Goal: Task Accomplishment & Management: Manage account settings

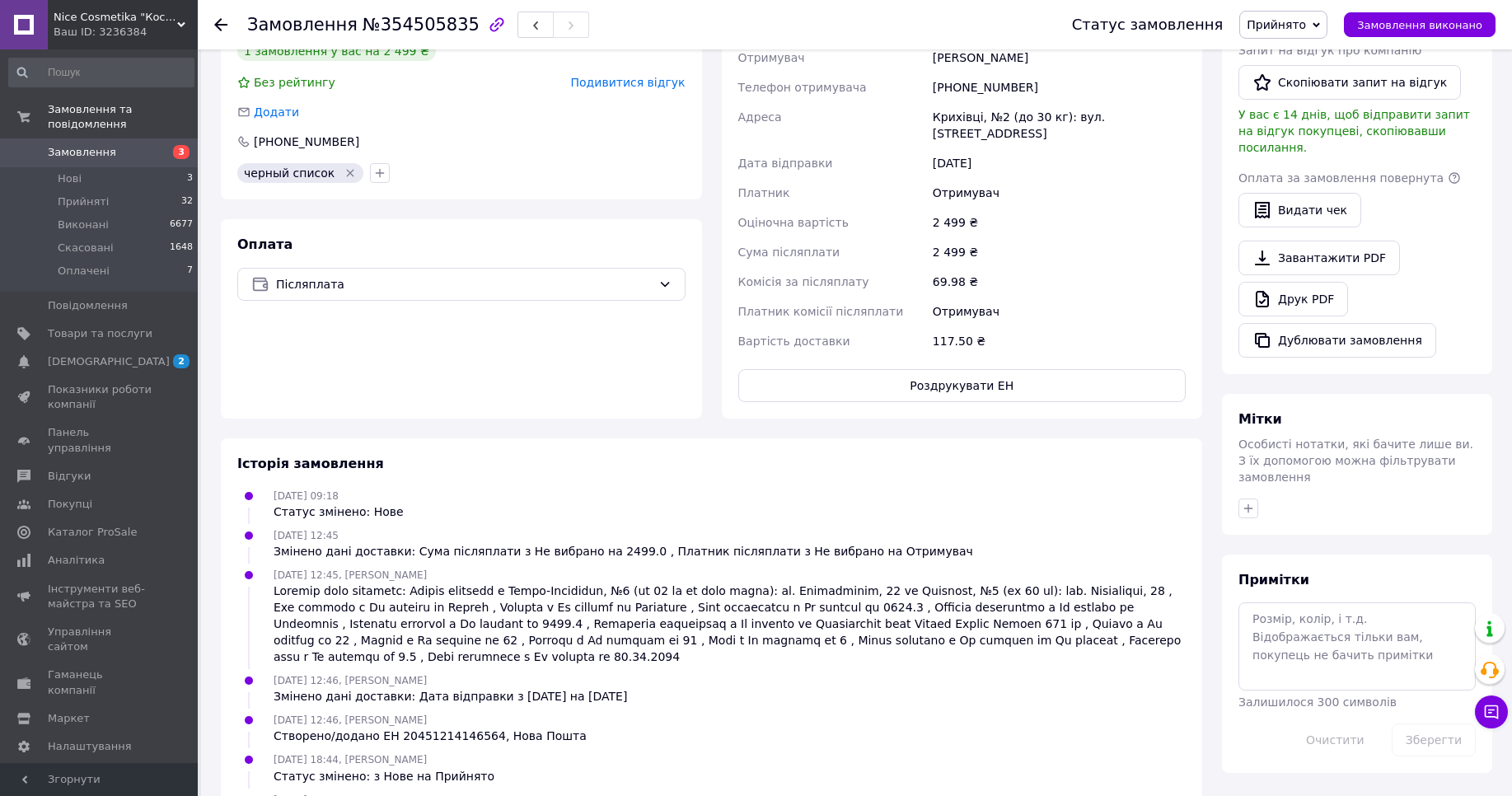
scroll to position [526, 0]
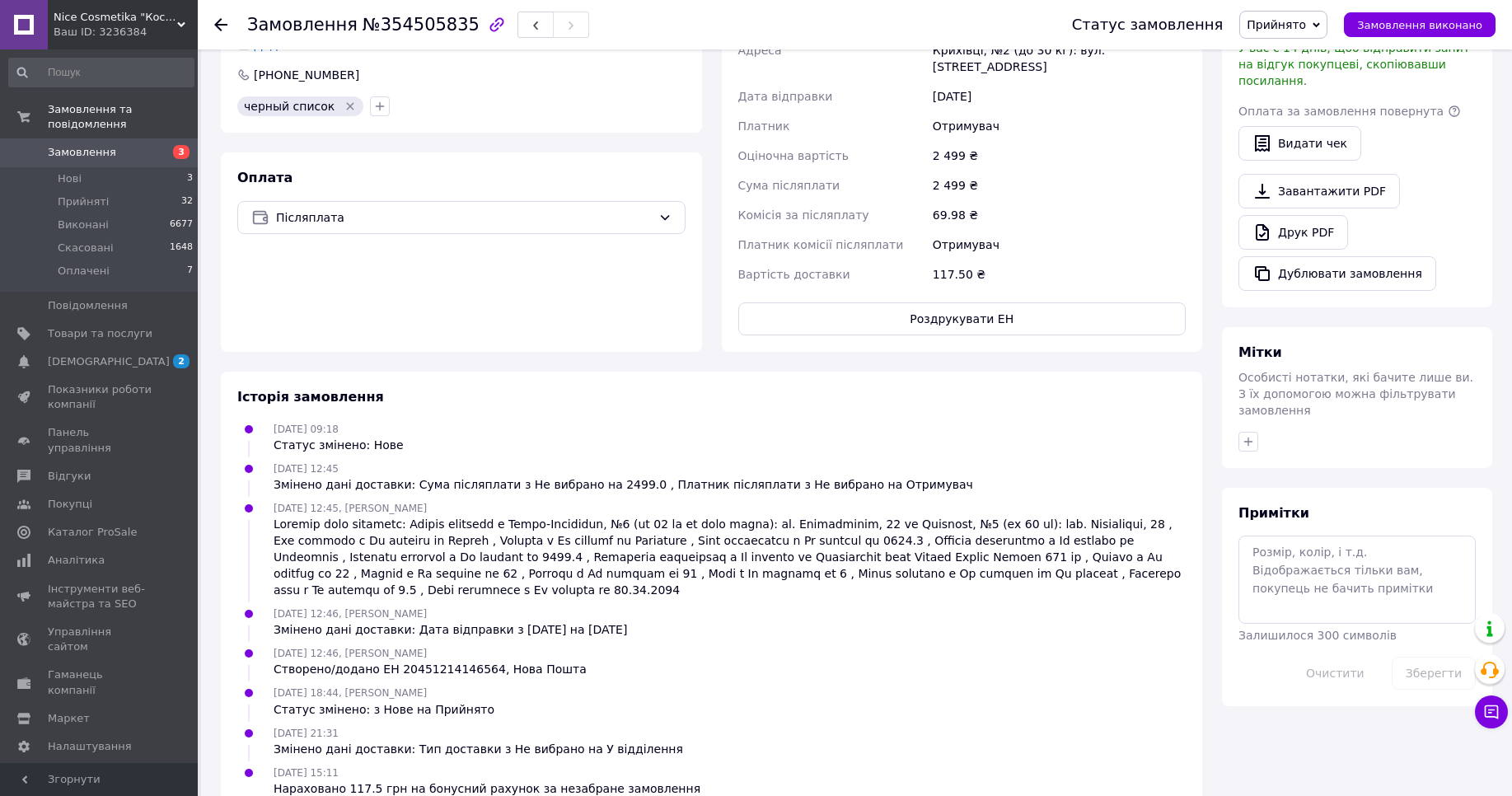
click at [175, 32] on div "Ваш ID: 3236384" at bounding box center [126, 33] width 144 height 15
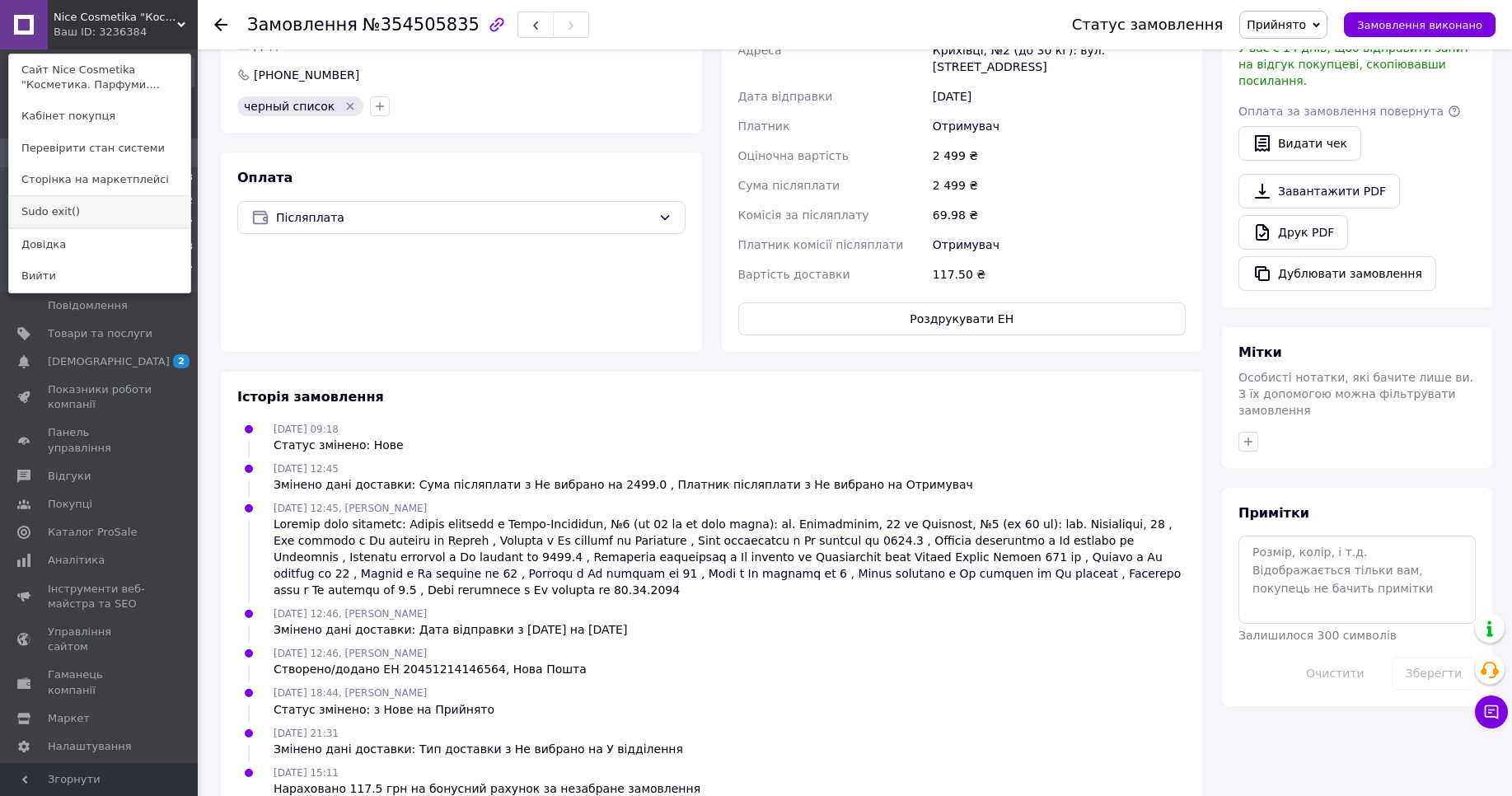
click at [83, 209] on link "Sudo exit()" at bounding box center [100, 212] width 182 height 32
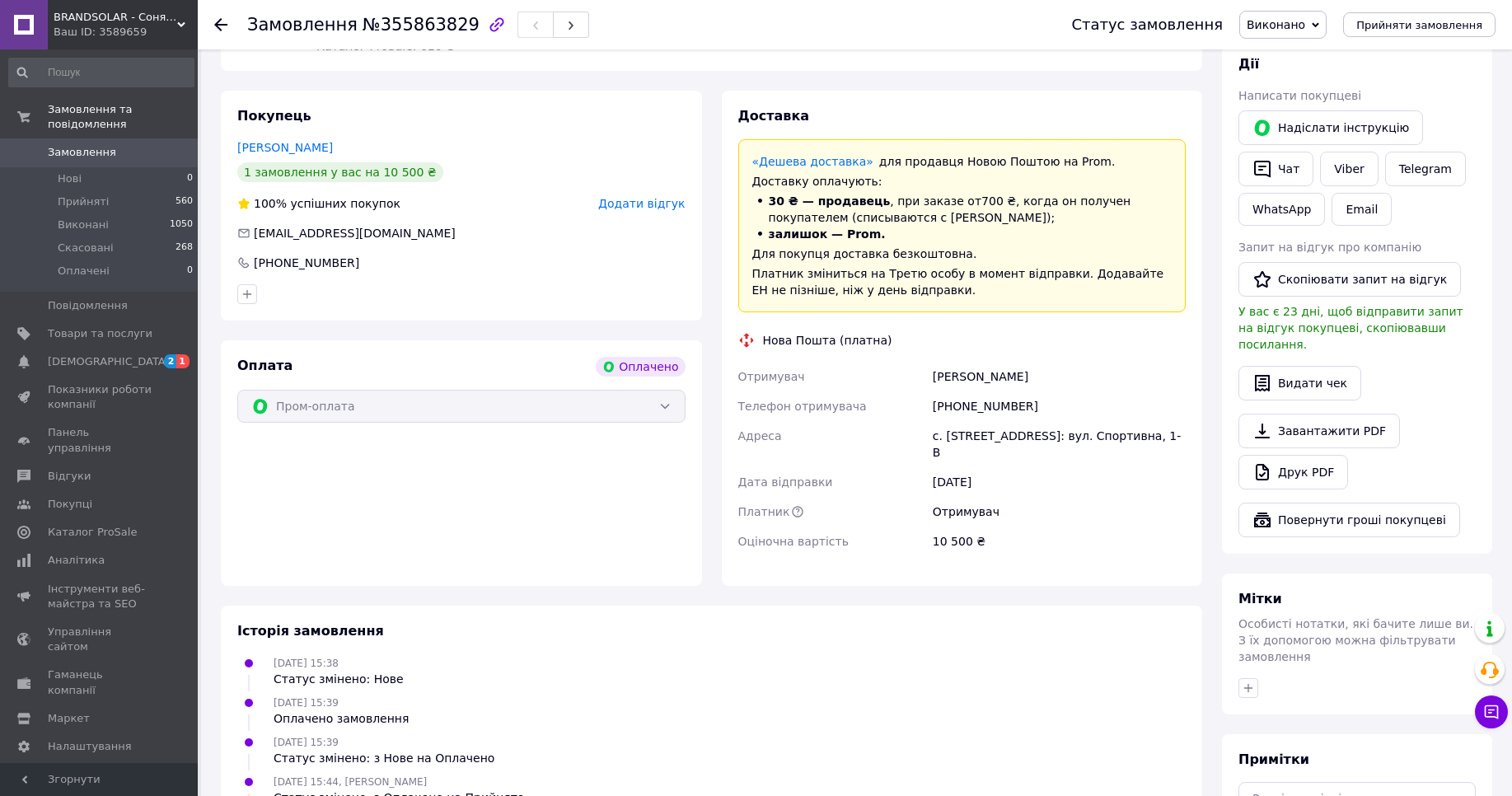
scroll to position [738, 0]
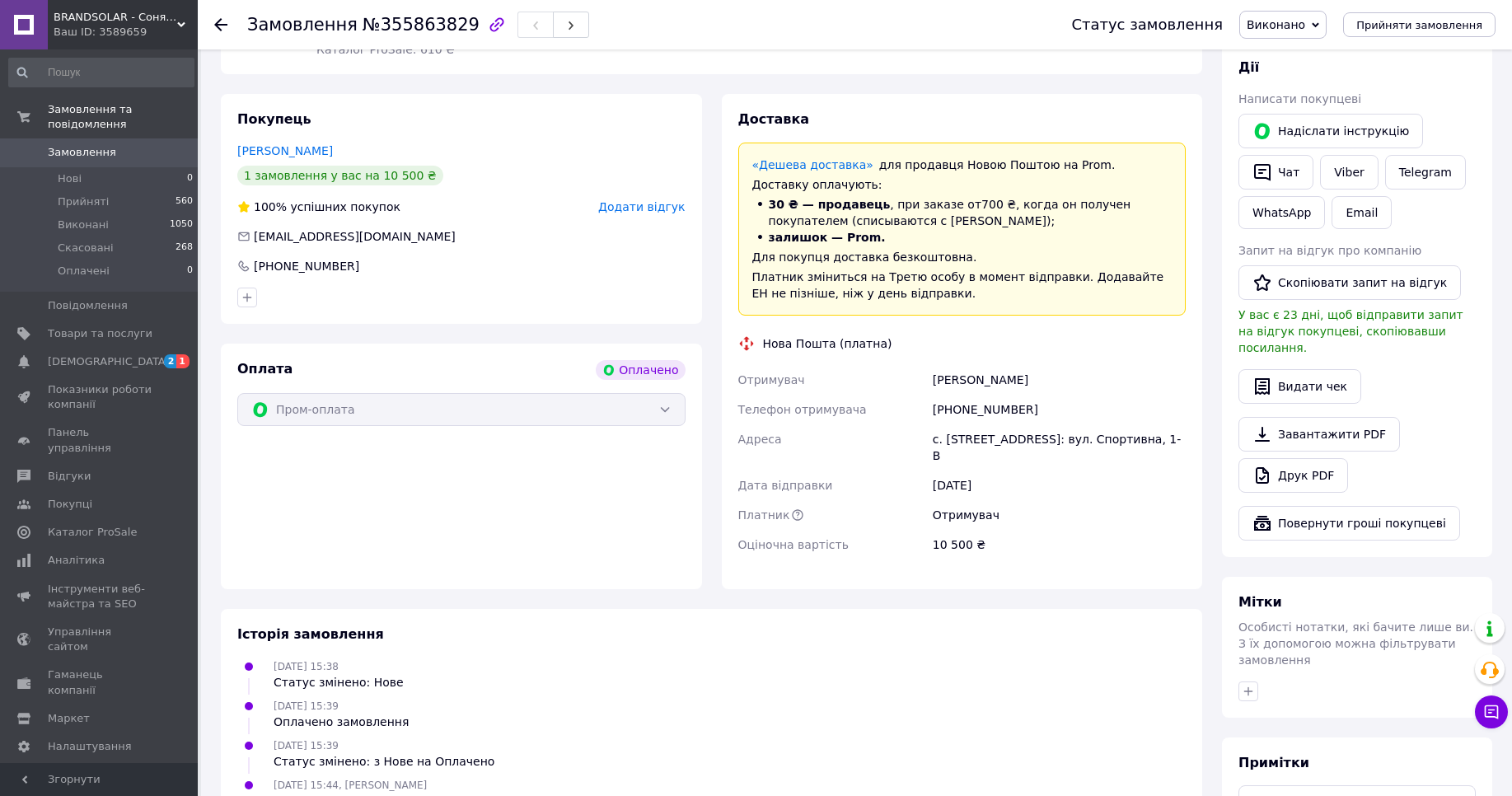
click at [152, 37] on div "Ваш ID: 3589659" at bounding box center [126, 33] width 144 height 15
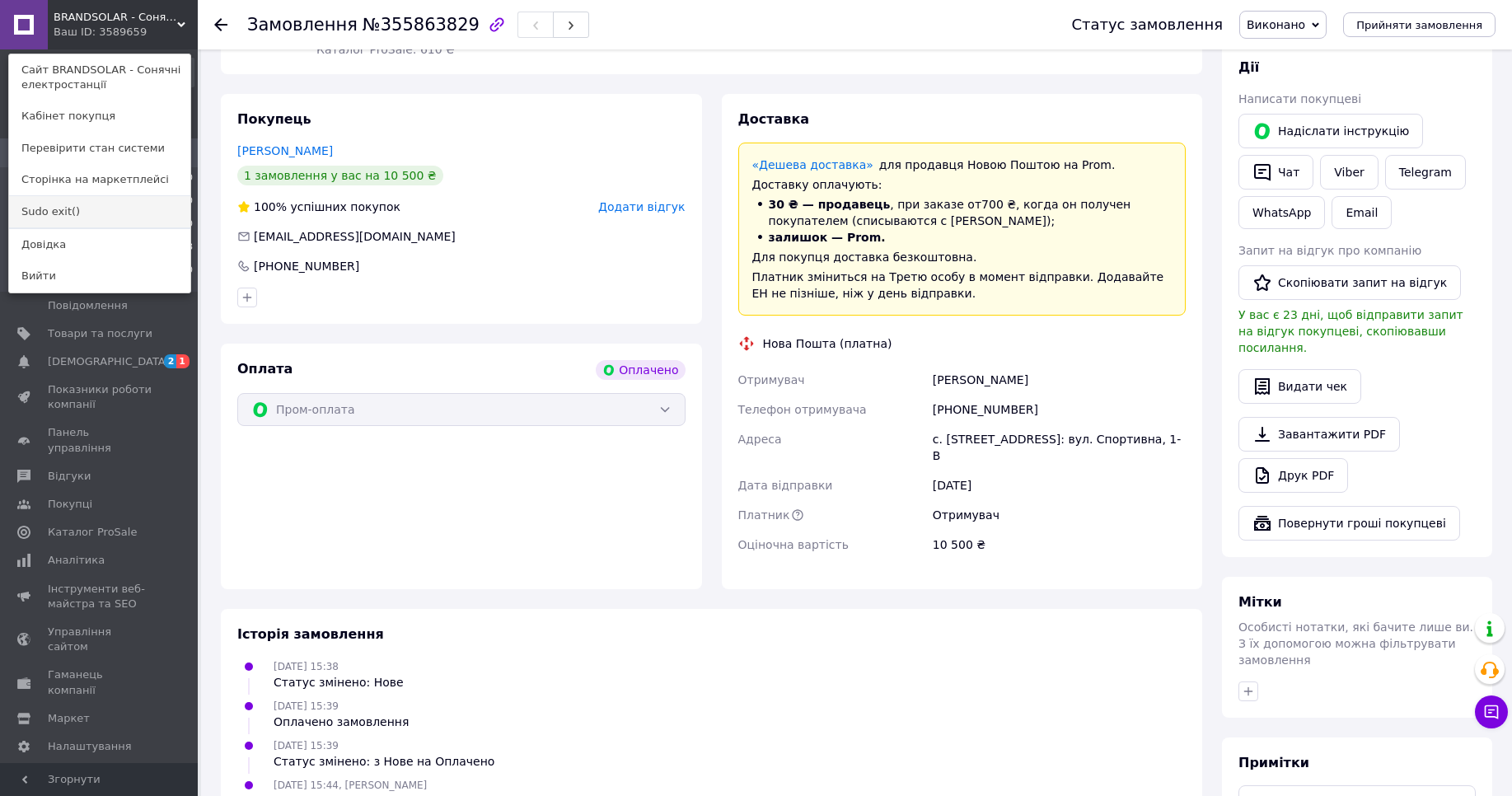
click at [47, 212] on link "Sudo exit()" at bounding box center [100, 212] width 182 height 32
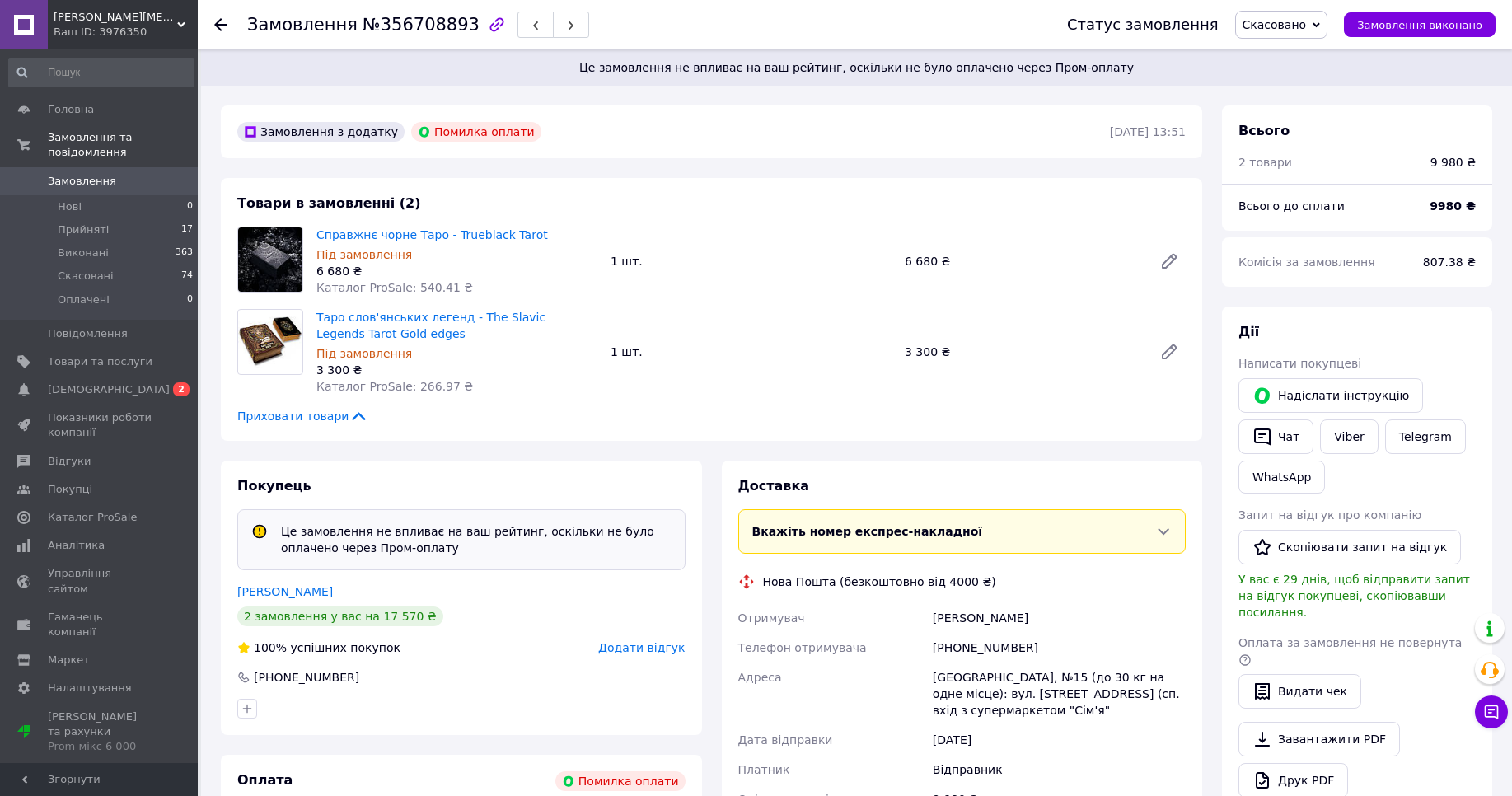
drag, startPoint x: 163, startPoint y: 20, endPoint x: 154, endPoint y: 61, distance: 42.0
click at [162, 23] on span "Crystal Muse" at bounding box center [115, 18] width 124 height 15
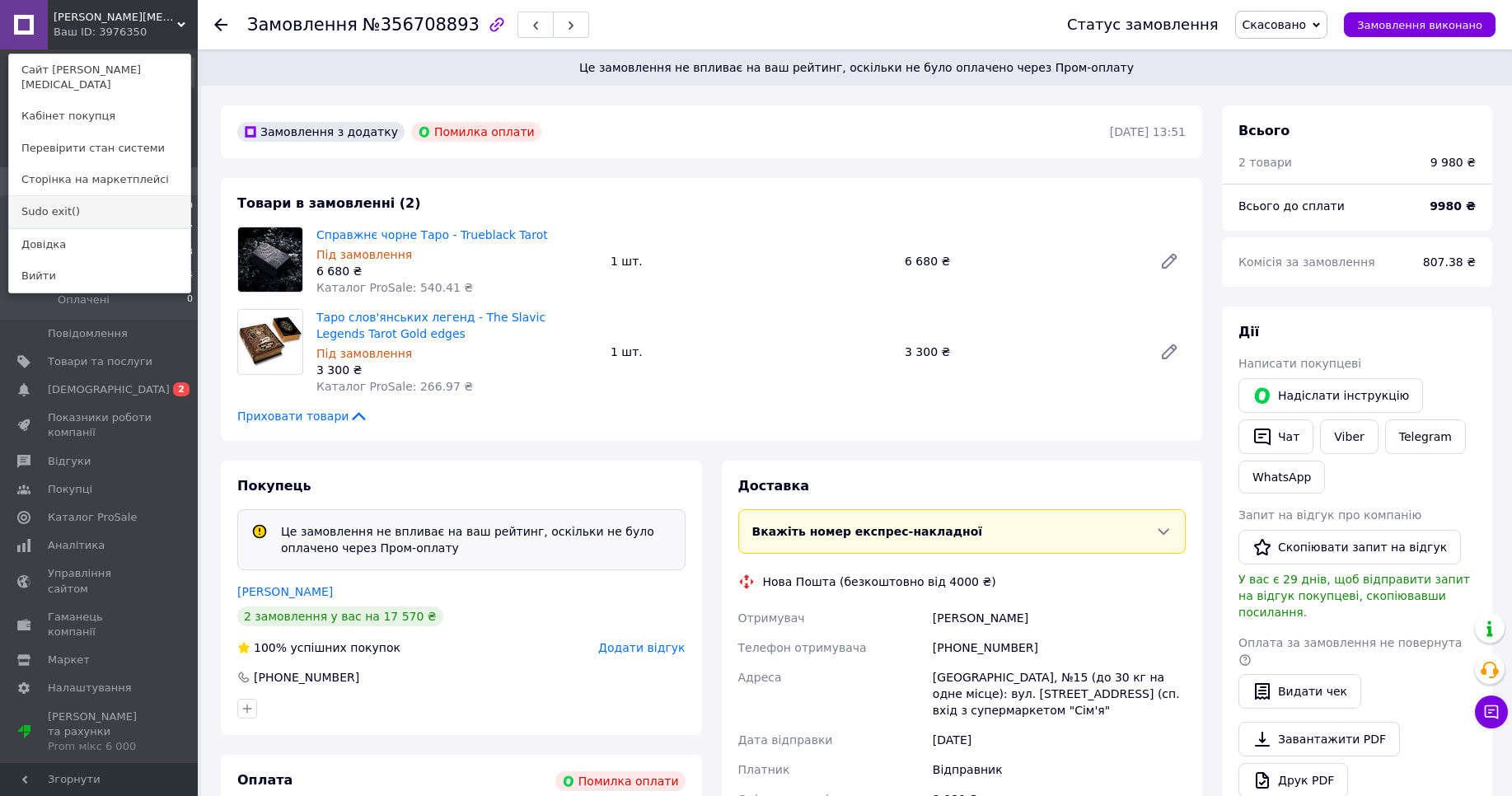
click at [90, 196] on link "Sudo exit()" at bounding box center [100, 212] width 182 height 32
